Goal: Task Accomplishment & Management: Complete application form

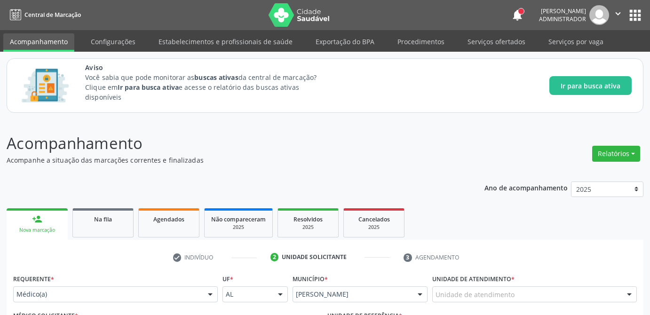
scroll to position [292, 0]
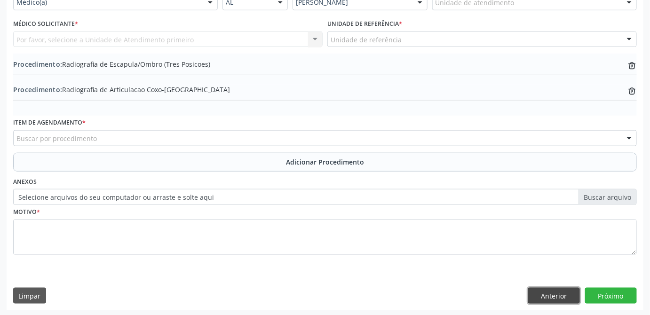
click at [554, 299] on button "Anterior" at bounding box center [555, 296] width 52 height 16
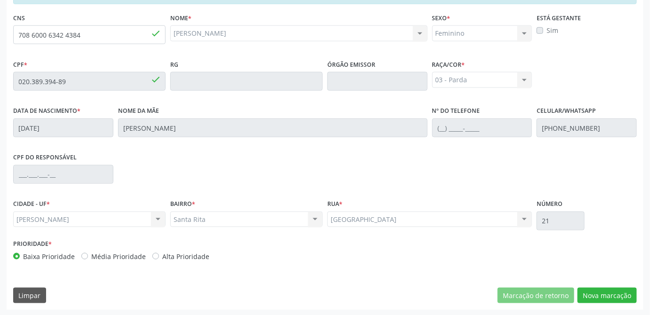
scroll to position [160, 0]
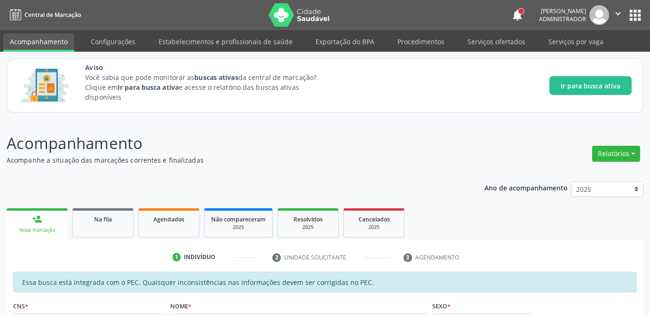
scroll to position [160, 0]
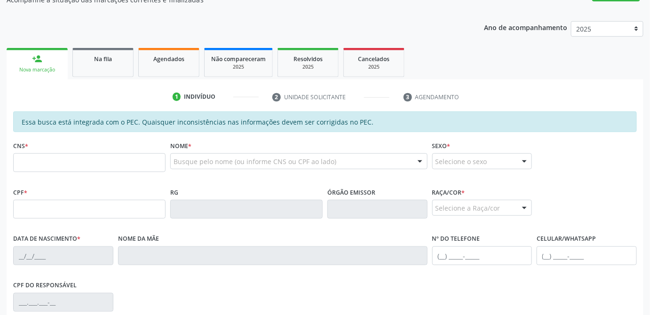
click at [130, 166] on input "text" at bounding box center [89, 162] width 152 height 19
type input "708 6000 6342 4384"
type input "020.389.394-89"
type input "[DATE]"
type input "[PERSON_NAME]"
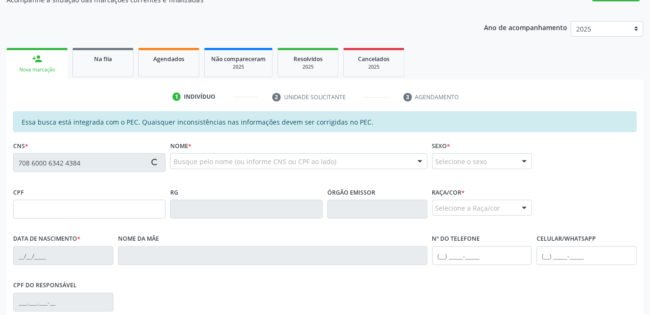
type input "[PHONE_NUMBER]"
type input "21"
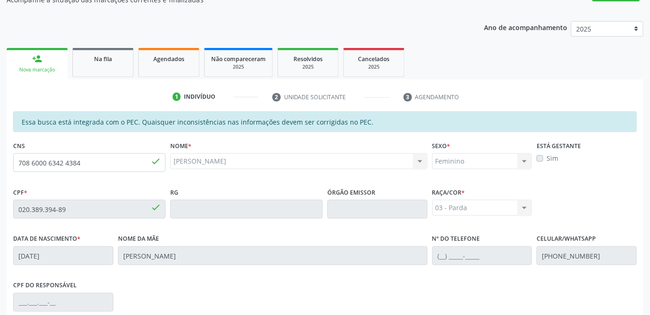
click at [490, 207] on div "03 - [MEDICAL_DATA] 01 - Branca 02 - Preta 04 - [GEOGRAPHIC_DATA] 03 - [MEDICAL…" at bounding box center [482, 208] width 100 height 16
click at [525, 208] on div "03 - [MEDICAL_DATA] 01 - Branca 02 - Preta 04 - [GEOGRAPHIC_DATA] 03 - [MEDICAL…" at bounding box center [482, 208] width 100 height 16
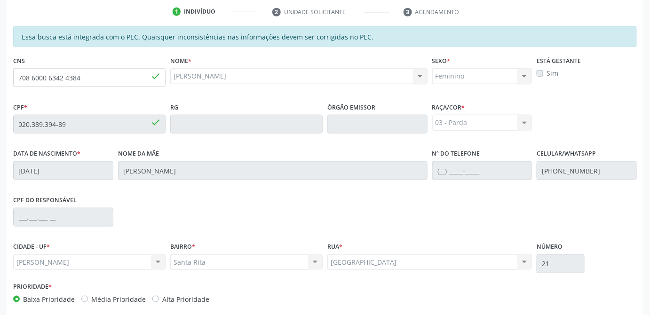
scroll to position [288, 0]
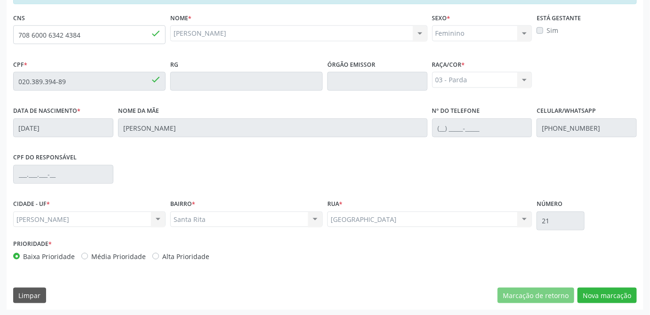
click at [343, 176] on div "CPF do responsável" at bounding box center [325, 174] width 629 height 47
click at [621, 298] on button "Nova marcação" at bounding box center [607, 296] width 59 height 16
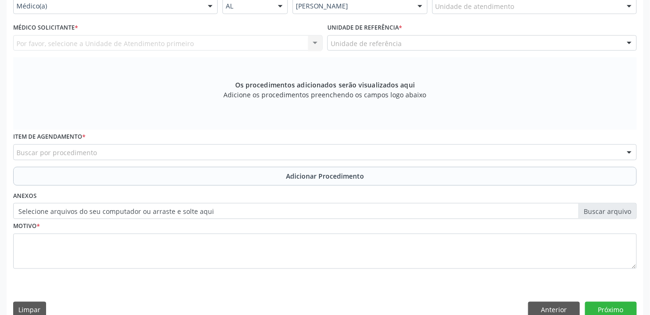
click at [192, 280] on div "Motivo *" at bounding box center [325, 250] width 629 height 63
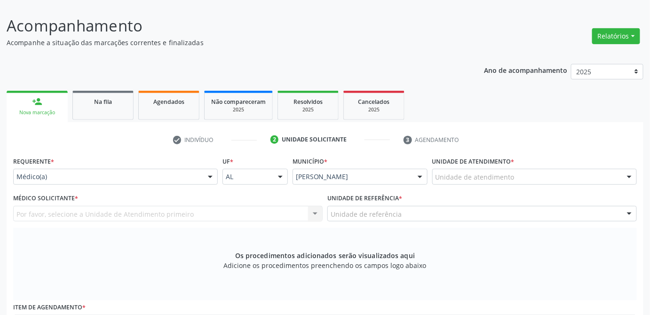
scroll to position [75, 0]
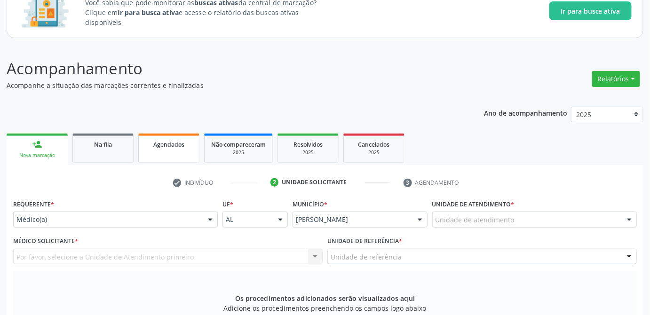
click at [168, 141] on span "Agendados" at bounding box center [168, 145] width 31 height 8
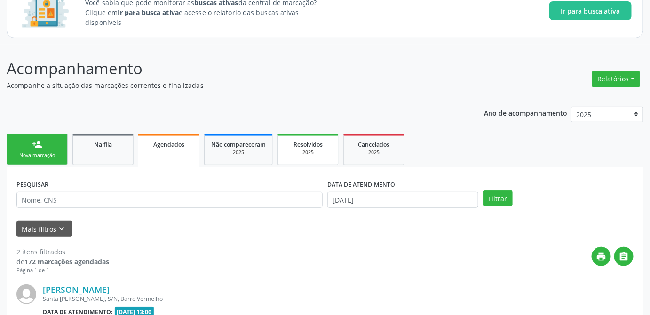
click at [307, 147] on div "Resolvidos" at bounding box center [308, 144] width 47 height 10
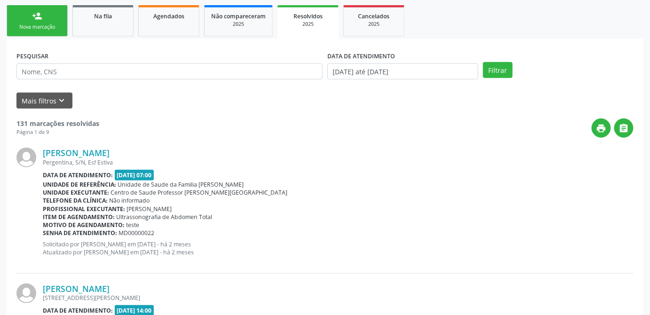
scroll to position [246, 0]
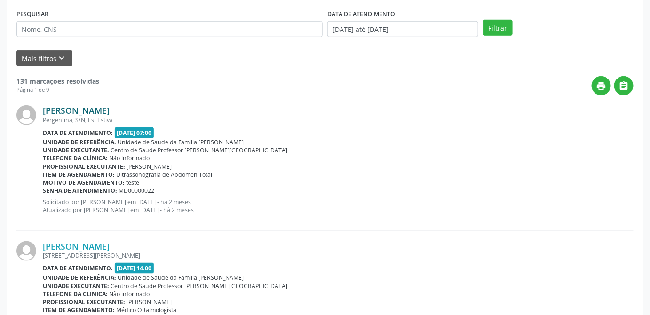
click at [70, 109] on link "[PERSON_NAME]" at bounding box center [76, 110] width 67 height 10
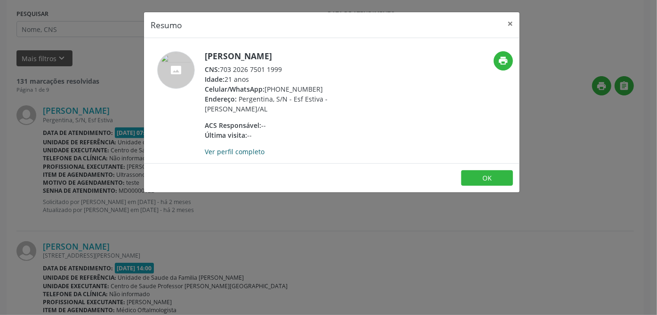
click at [230, 150] on link "Ver perfil completo" at bounding box center [235, 151] width 60 height 9
click at [515, 24] on button "×" at bounding box center [510, 23] width 19 height 23
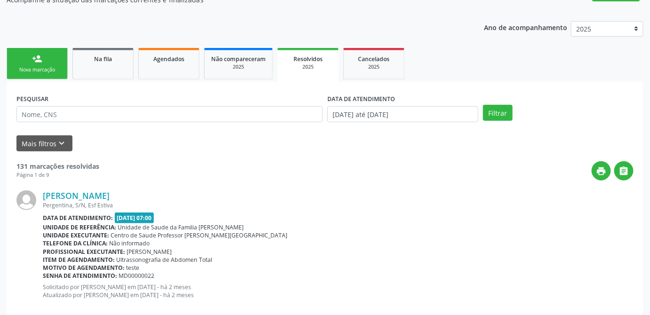
scroll to position [118, 0]
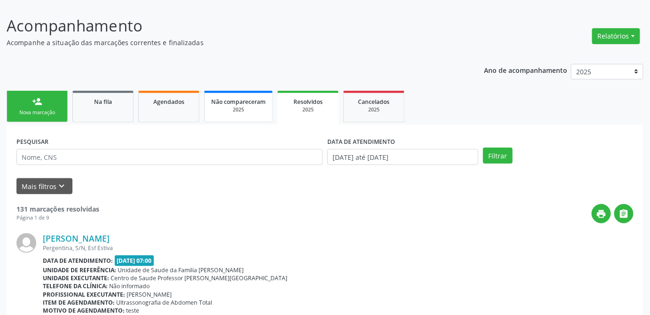
click at [242, 108] on div "2025" at bounding box center [238, 109] width 55 height 7
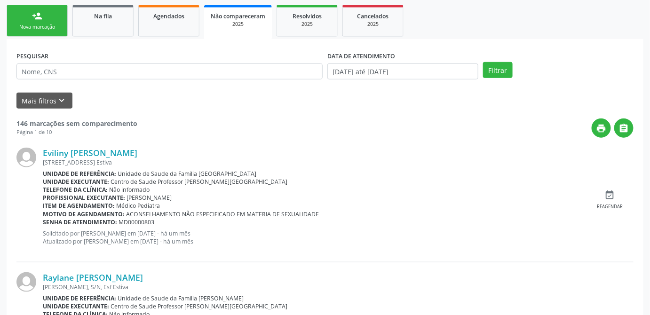
scroll to position [246, 0]
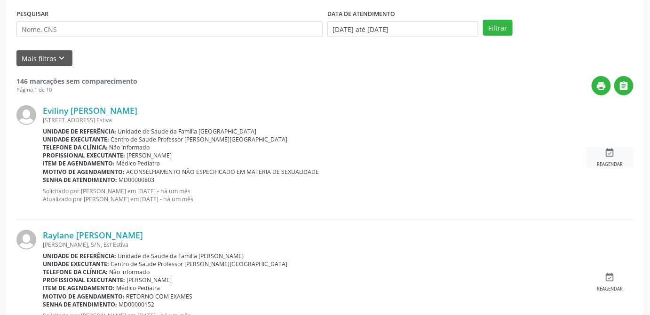
click at [611, 153] on icon "event_available" at bounding box center [610, 153] width 10 height 10
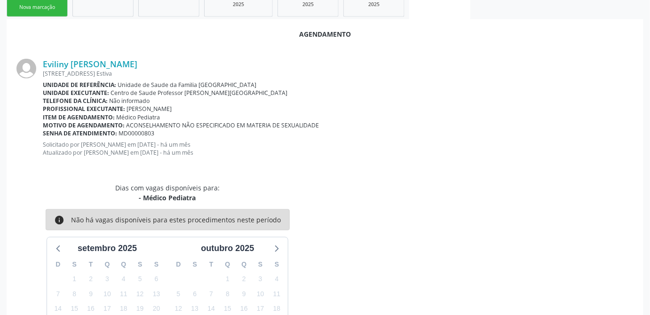
scroll to position [181, 0]
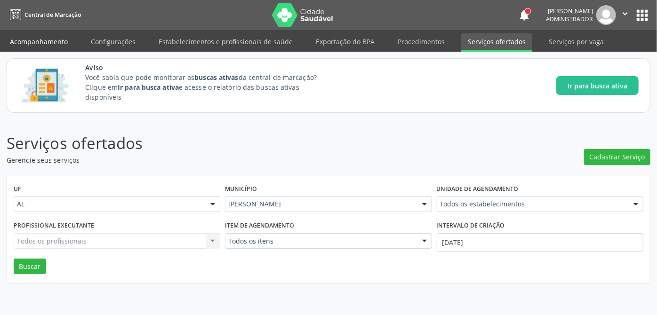
click at [39, 43] on link "Acompanhamento" at bounding box center [38, 41] width 71 height 16
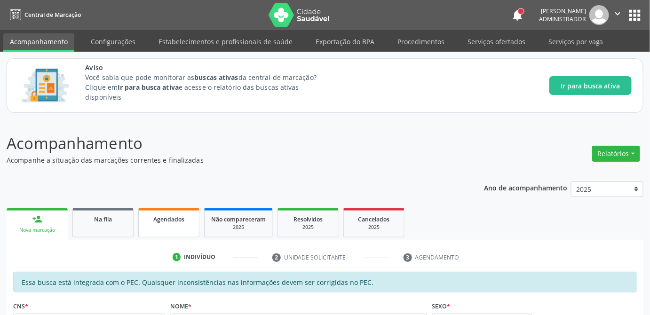
click at [166, 222] on div "Agendados" at bounding box center [168, 219] width 47 height 10
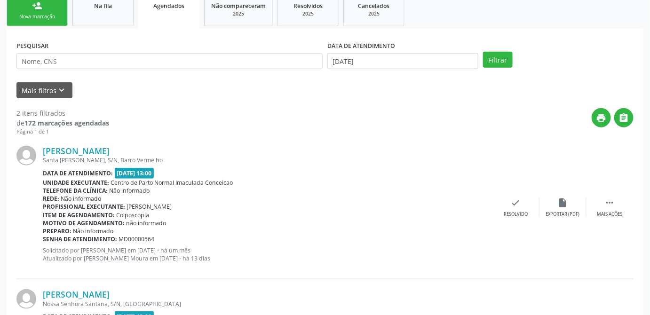
scroll to position [171, 0]
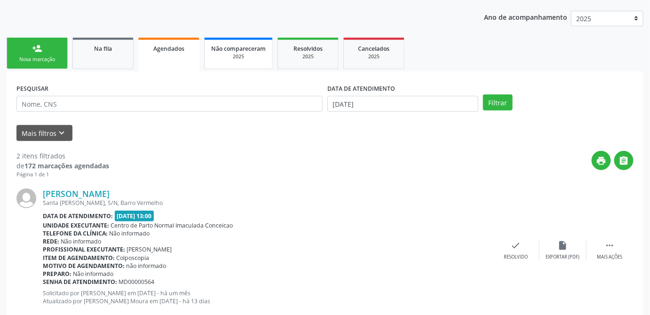
click at [245, 56] on div "2025" at bounding box center [238, 56] width 55 height 7
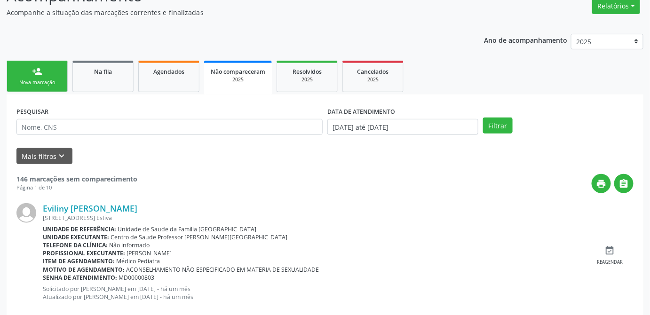
scroll to position [191, 0]
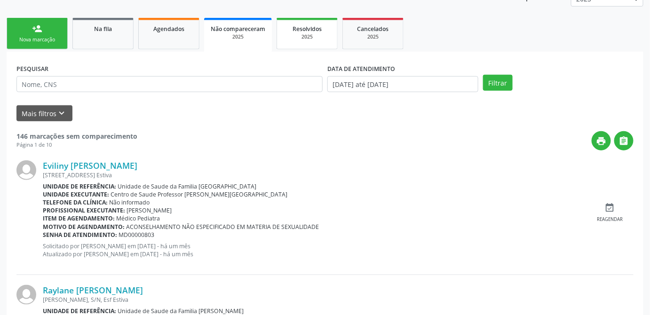
click at [311, 32] on span "Resolvidos" at bounding box center [307, 29] width 29 height 8
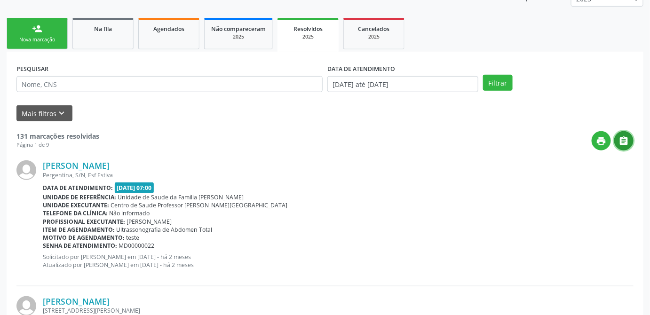
click at [630, 139] on button "" at bounding box center [624, 140] width 19 height 19
click at [601, 146] on button "print" at bounding box center [601, 140] width 19 height 19
click at [301, 223] on div "Profissional executante: [PERSON_NAME]" at bounding box center [338, 222] width 591 height 8
click at [377, 32] on div "Cancelados" at bounding box center [374, 29] width 47 height 10
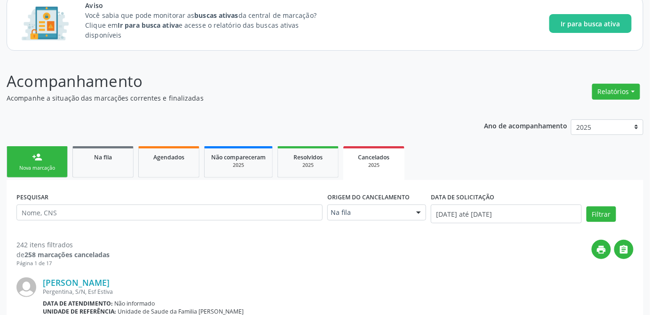
scroll to position [105, 0]
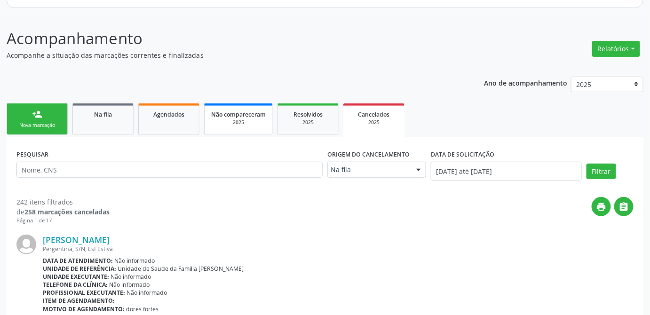
click at [233, 120] on div "2025" at bounding box center [238, 122] width 55 height 7
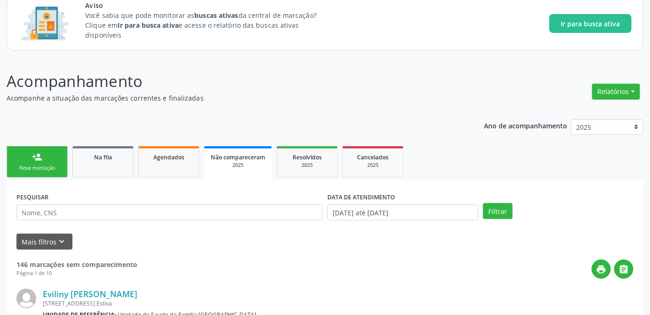
scroll to position [0, 0]
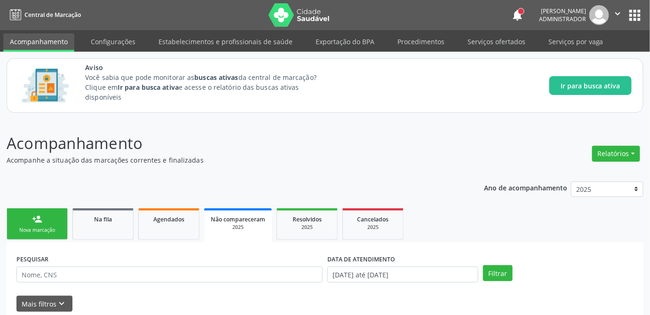
click at [32, 220] on div "person_add" at bounding box center [37, 219] width 10 height 10
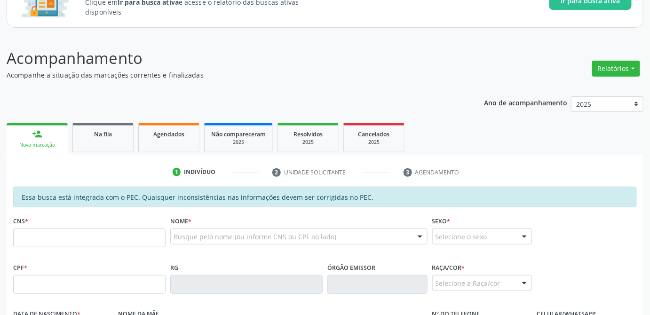
scroll to position [171, 0]
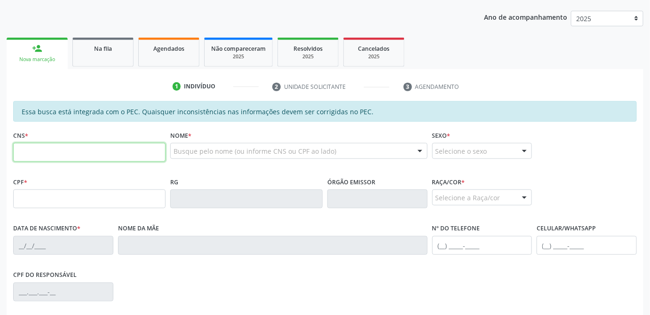
click at [87, 152] on input "text" at bounding box center [89, 152] width 152 height 19
type input "708 6000 6342 4384"
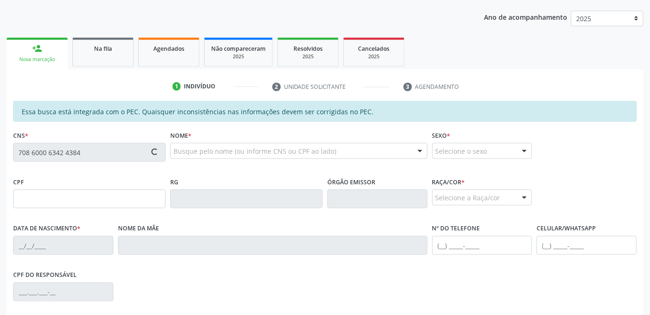
type input "020.389.394-89"
type input "[DATE]"
type input "[PERSON_NAME]"
type input "[PHONE_NUMBER]"
type input "21"
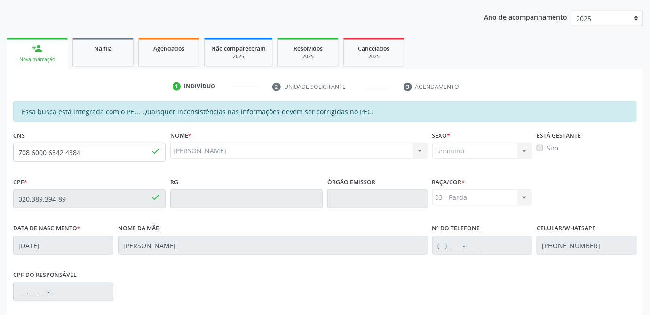
scroll to position [288, 0]
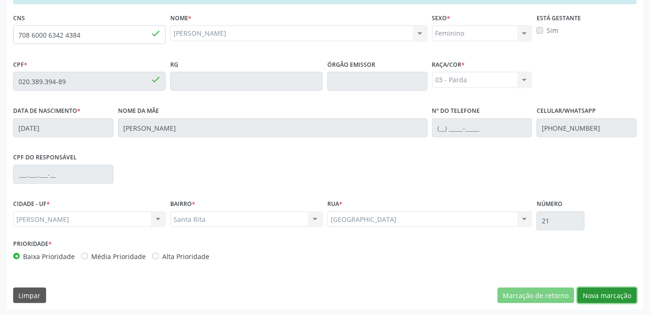
click at [601, 295] on button "Nova marcação" at bounding box center [607, 296] width 59 height 16
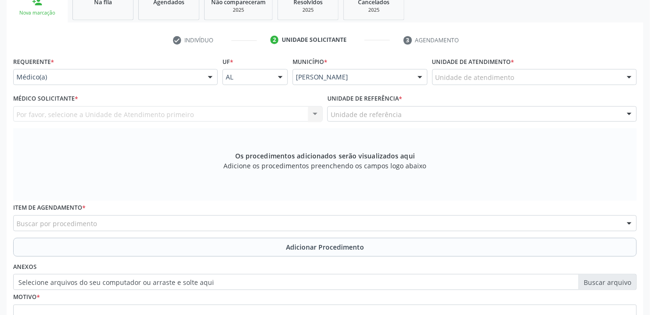
scroll to position [175, 0]
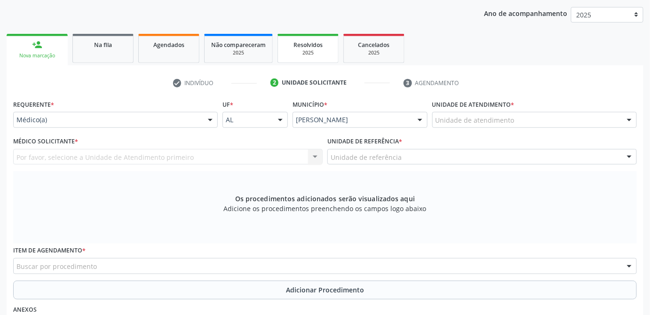
click at [320, 52] on div "2025" at bounding box center [308, 52] width 47 height 7
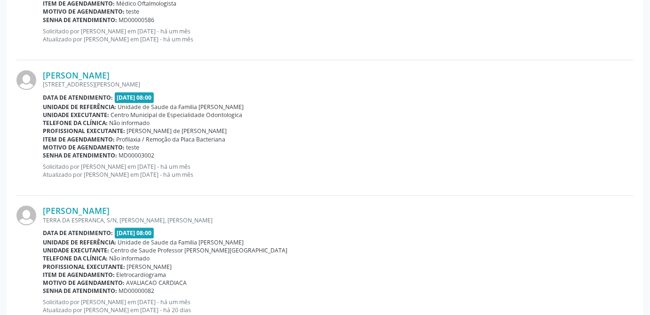
scroll to position [731, 0]
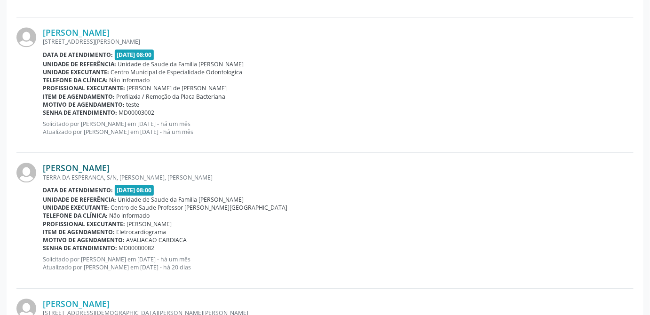
click at [109, 164] on link "[PERSON_NAME]" at bounding box center [76, 168] width 67 height 10
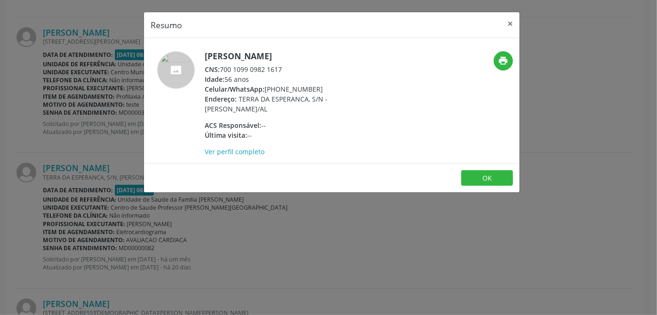
drag, startPoint x: 283, startPoint y: 66, endPoint x: 221, endPoint y: 69, distance: 62.2
click at [221, 69] on div "CNS: 700 1099 0982 1617" at bounding box center [296, 69] width 183 height 10
copy div "700 1099 0982 1617"
click at [507, 180] on button "OK" at bounding box center [487, 178] width 52 height 16
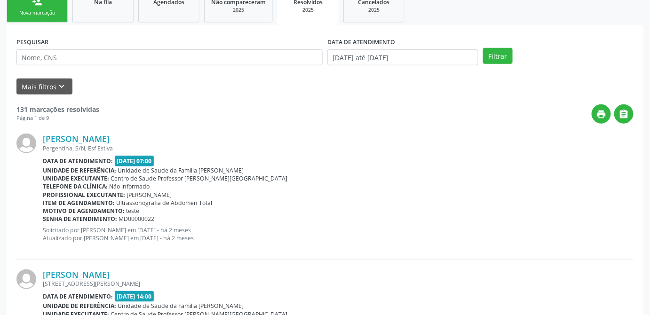
scroll to position [0, 0]
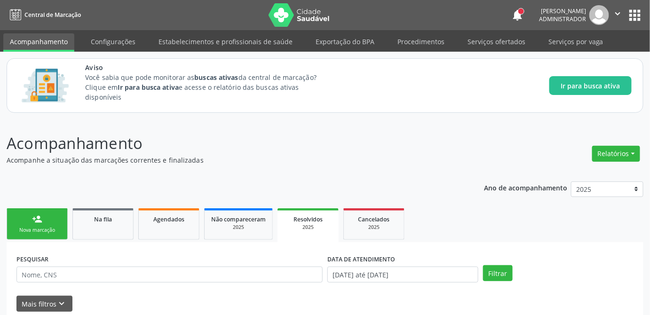
click at [32, 221] on div "person_add" at bounding box center [37, 219] width 10 height 10
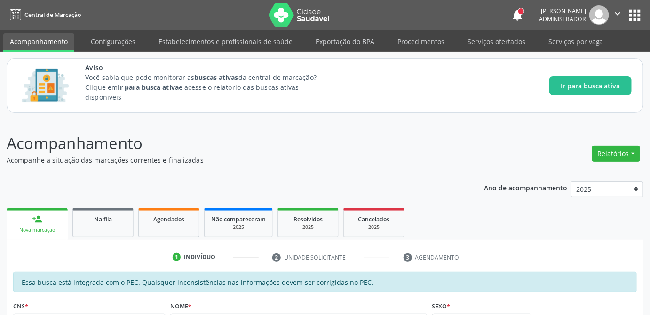
scroll to position [171, 0]
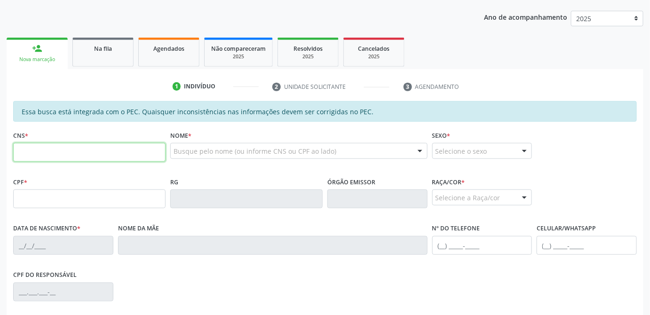
click at [58, 159] on input "text" at bounding box center [89, 152] width 152 height 19
paste input "700 1099 0982 1617"
type input "700 1099 0982 1617"
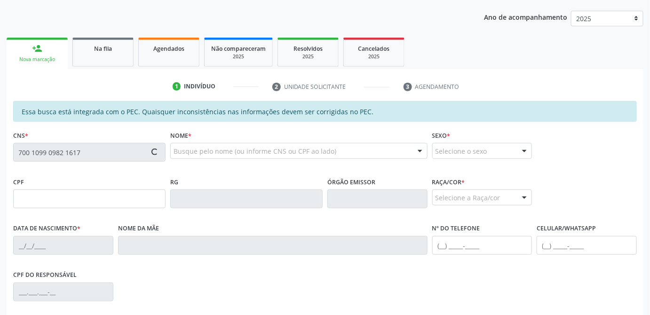
type input "085.070.864-89"
type input "[DATE]"
type input "[PERSON_NAME]"
type input "[PHONE_NUMBER]"
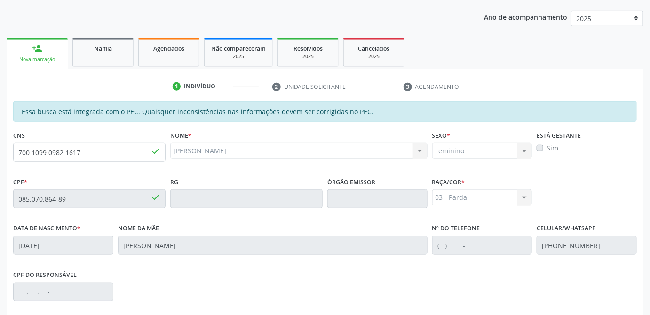
scroll to position [288, 0]
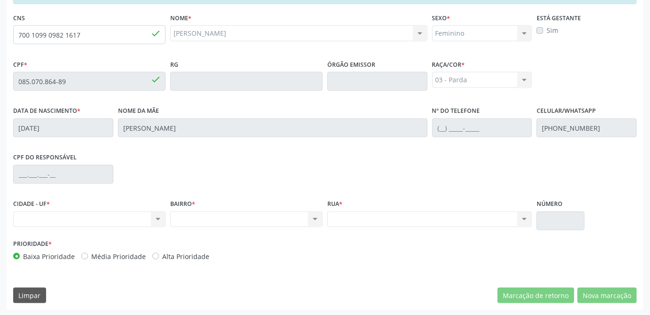
click at [482, 82] on div "03 - [MEDICAL_DATA] 01 - Branca 02 - Preta 04 - [GEOGRAPHIC_DATA] 03 - [MEDICAL…" at bounding box center [482, 80] width 100 height 16
click at [125, 226] on div "CIDADE - UF * Nenhum resultado encontrado para: " " Não há nenhuma opção para s…" at bounding box center [89, 217] width 157 height 40
click at [125, 221] on div "Nenhum resultado encontrado para: " " Não há nenhuma opção para ser exibida." at bounding box center [89, 220] width 152 height 16
click at [162, 220] on div "Nenhum resultado encontrado para: " " Não há nenhuma opção para ser exibida." at bounding box center [89, 220] width 152 height 16
click at [137, 212] on div "Nenhum resultado encontrado para: " " Não há nenhuma opção para ser exibida." at bounding box center [89, 220] width 152 height 16
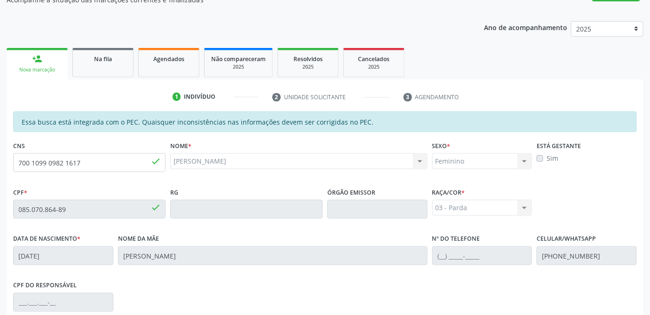
scroll to position [118, 0]
